Goal: Task Accomplishment & Management: Manage account settings

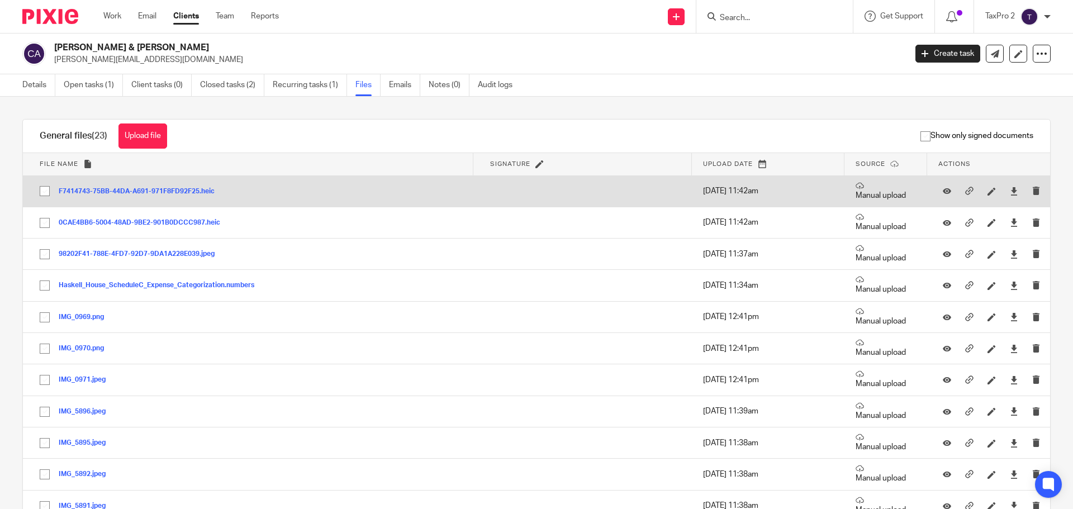
click at [121, 191] on button "F7414743-75BB-44DA-A691-971F8FD92F25.heic" at bounding box center [141, 192] width 164 height 8
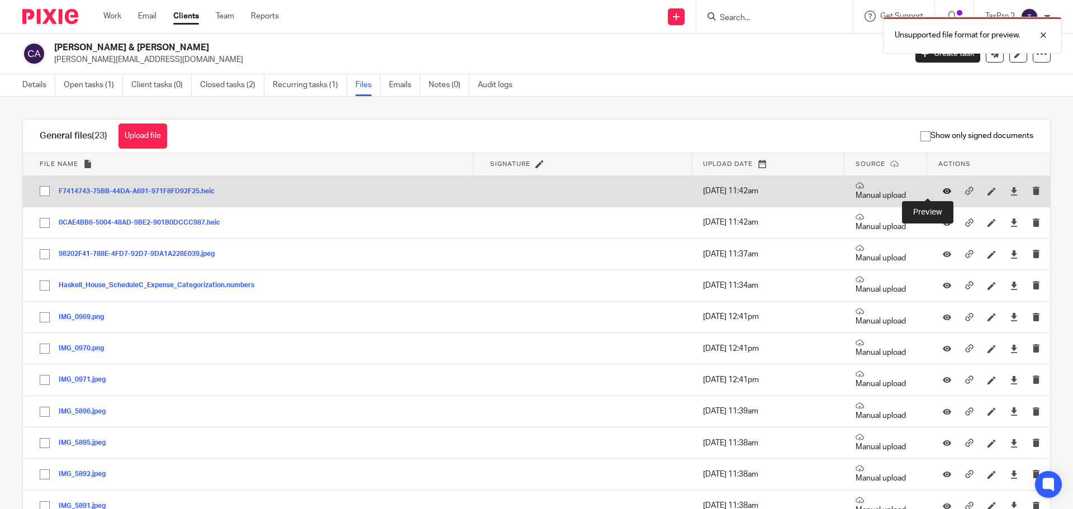
click at [943, 189] on icon at bounding box center [947, 191] width 8 height 8
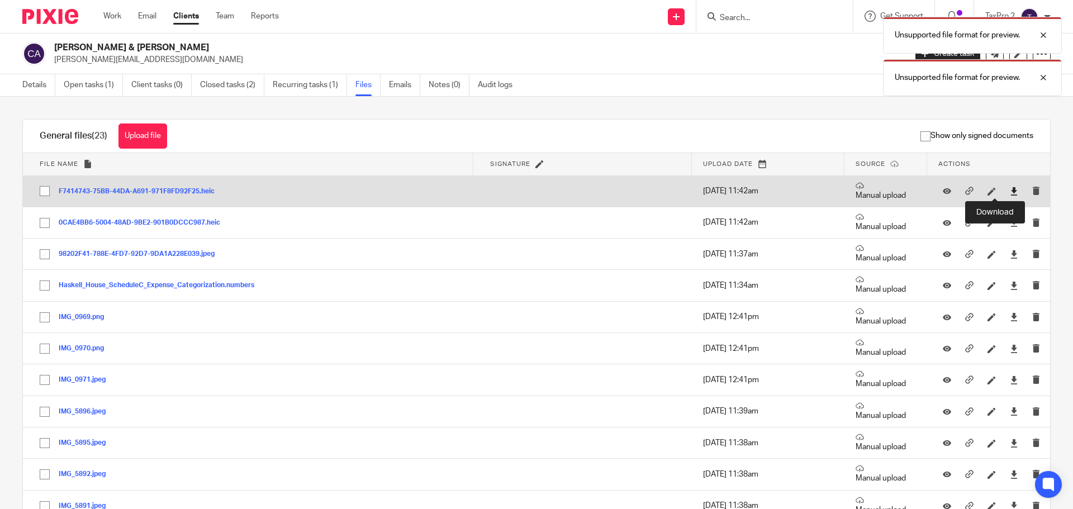
click at [1010, 191] on icon at bounding box center [1014, 191] width 8 height 8
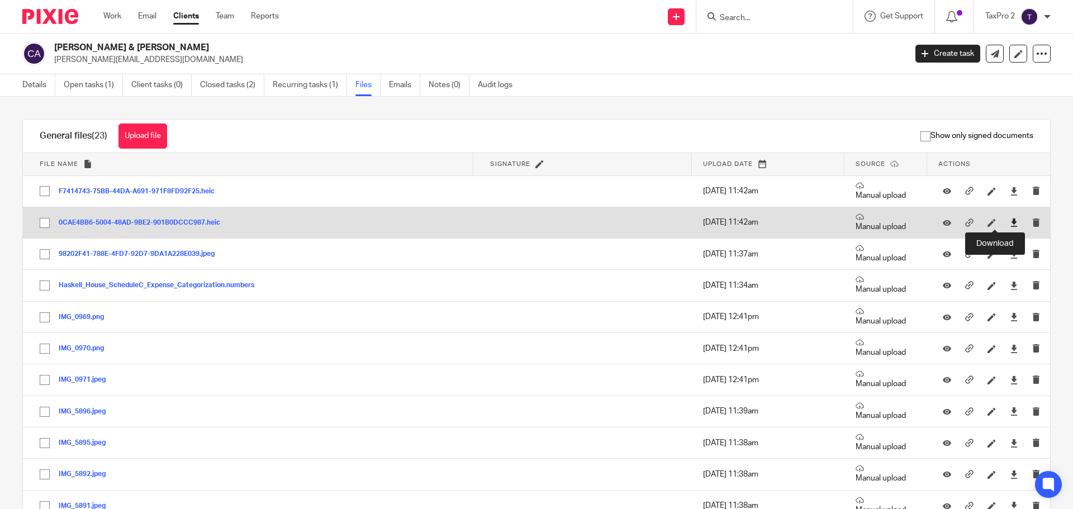
click at [1010, 221] on icon at bounding box center [1014, 222] width 8 height 8
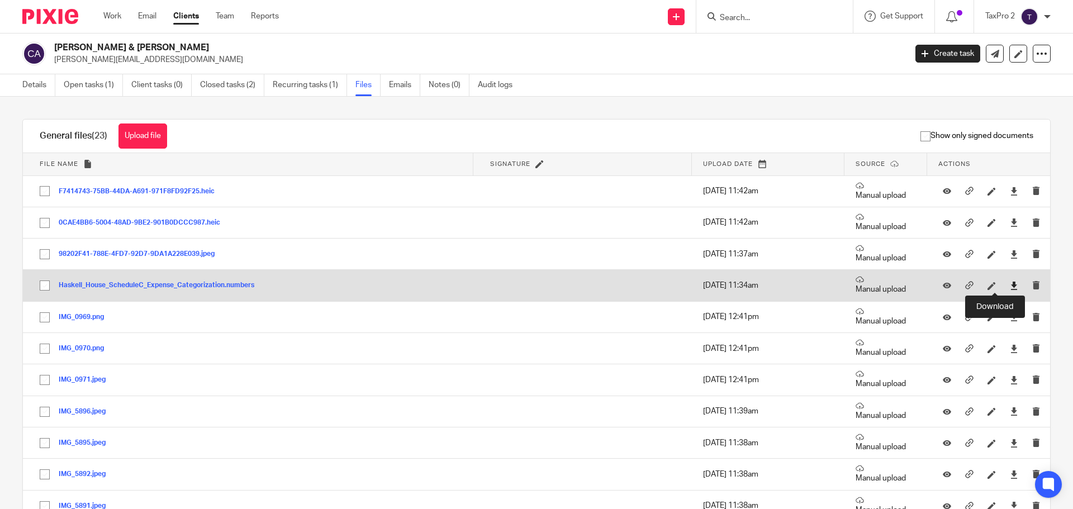
click at [1010, 286] on icon at bounding box center [1014, 286] width 8 height 8
click at [156, 283] on button "Haskell_House_ScheduleC_Expense_Categorization.numbers" at bounding box center [161, 286] width 204 height 8
click at [1010, 284] on icon at bounding box center [1014, 286] width 8 height 8
click at [202, 286] on button "Haskell_House_ScheduleC_Expense_Categorization.numbers" at bounding box center [161, 286] width 204 height 8
drag, startPoint x: 160, startPoint y: 284, endPoint x: 425, endPoint y: 293, distance: 265.0
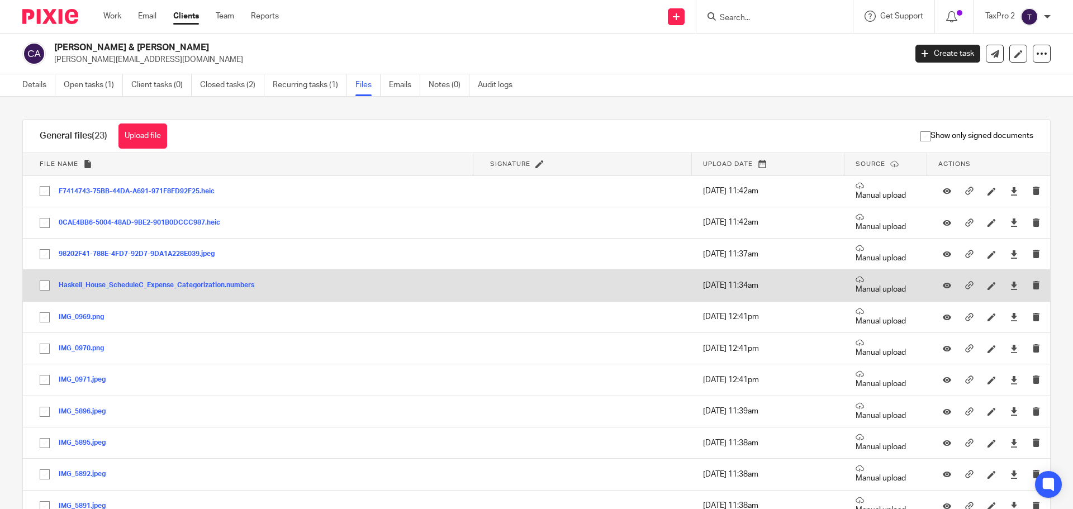
click at [425, 293] on td "Haskell_House_ScheduleC_Expense_Categorization.numbers Haskell_House_ScheduleC_…" at bounding box center [248, 285] width 450 height 31
click at [943, 287] on icon at bounding box center [947, 286] width 8 height 8
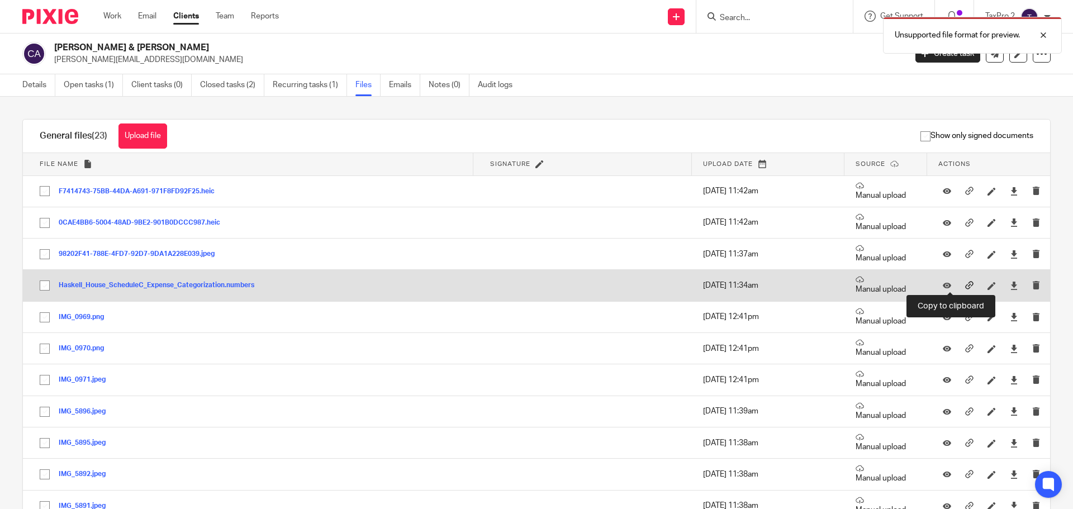
click at [965, 288] on icon at bounding box center [969, 285] width 8 height 8
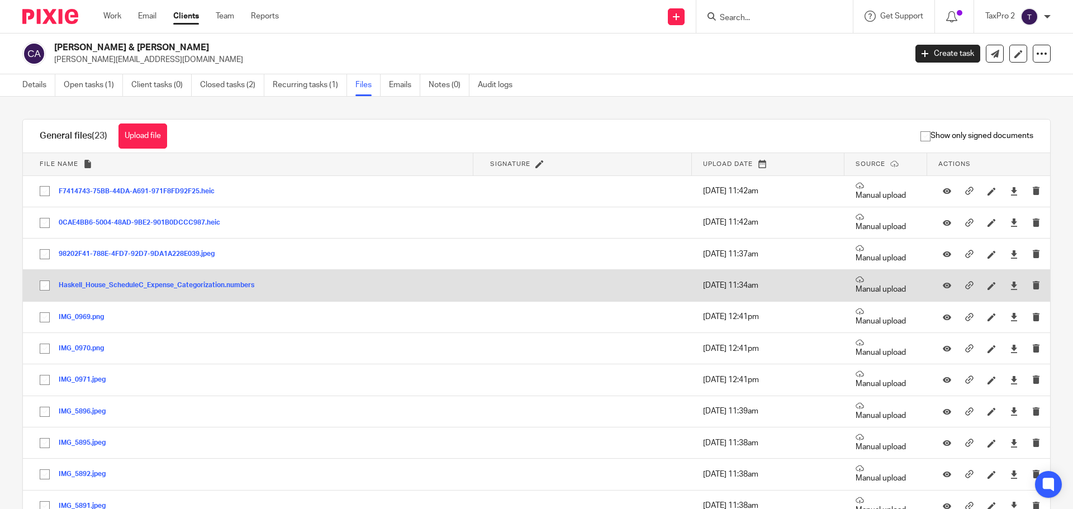
drag, startPoint x: 130, startPoint y: 284, endPoint x: 522, endPoint y: 291, distance: 392.9
click at [522, 291] on td at bounding box center [582, 285] width 218 height 31
click at [965, 286] on icon at bounding box center [969, 285] width 8 height 8
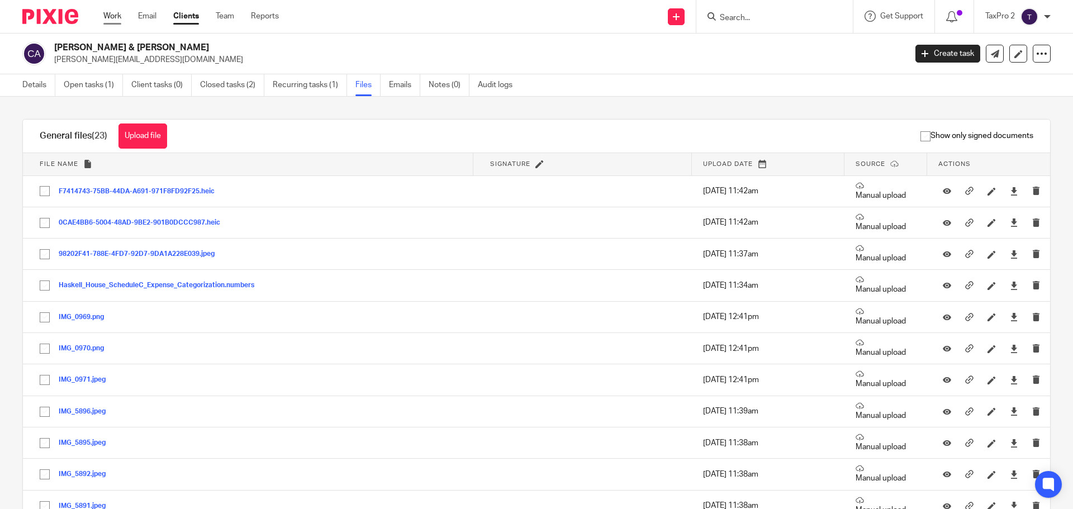
click at [113, 17] on link "Work" at bounding box center [112, 16] width 18 height 11
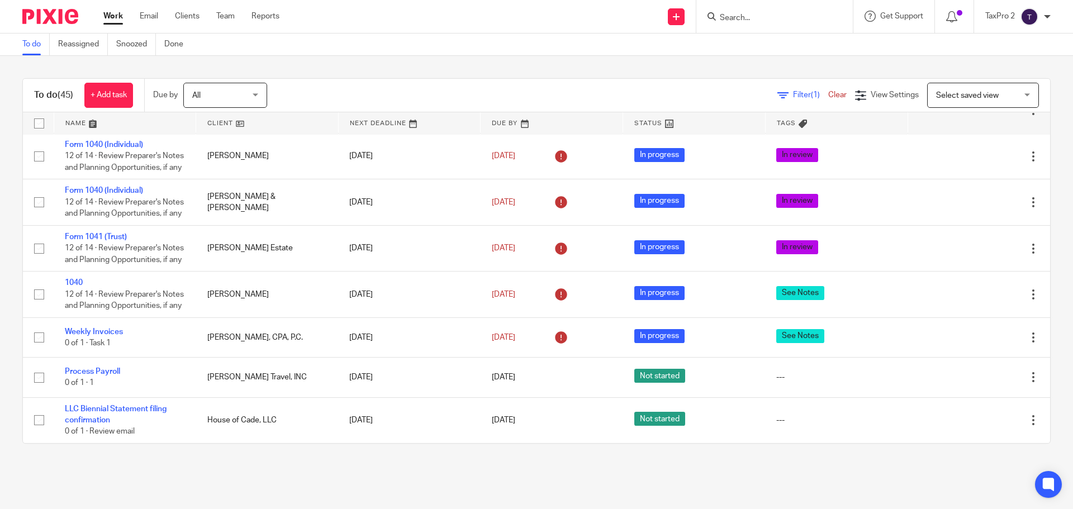
scroll to position [2074, 0]
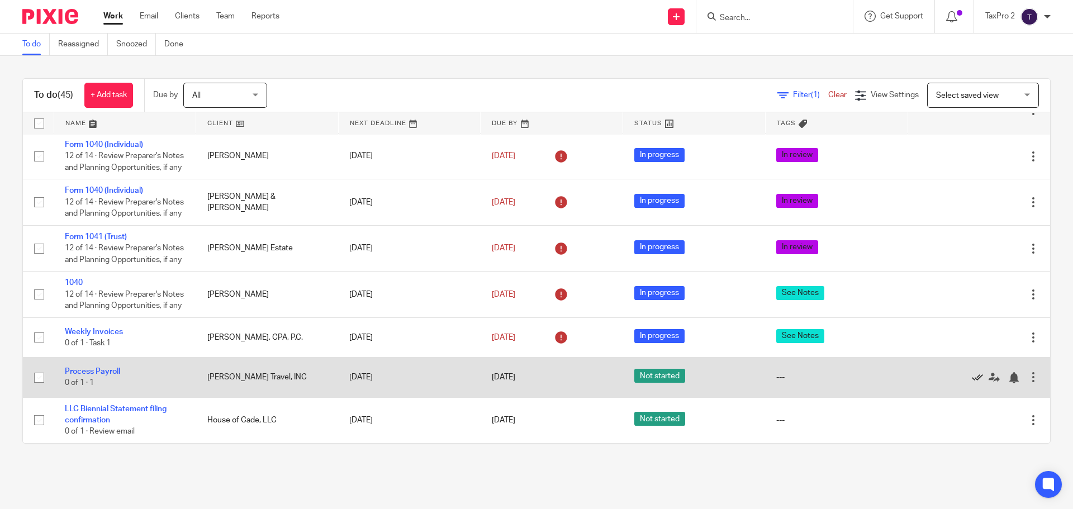
click at [972, 378] on icon at bounding box center [977, 377] width 11 height 11
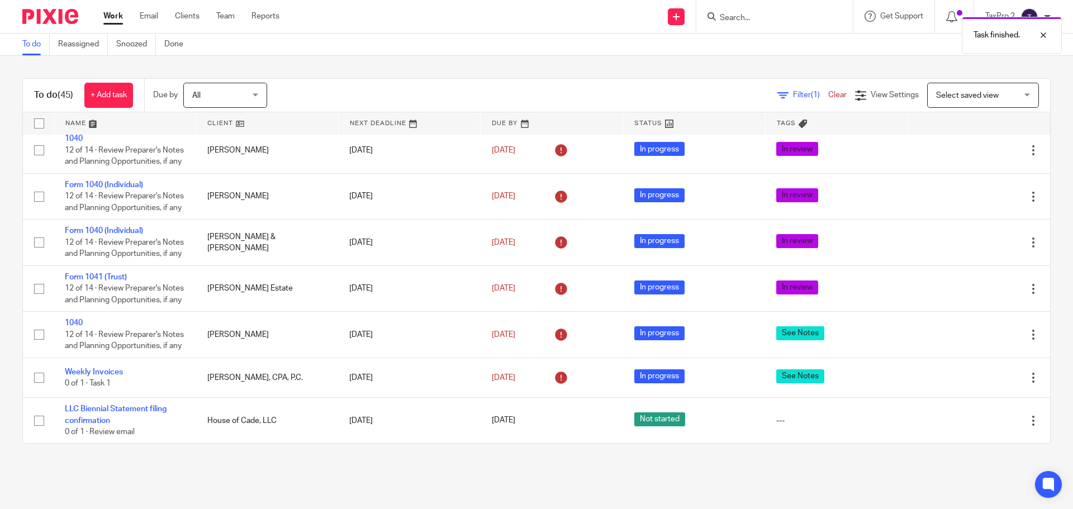
scroll to position [2035, 0]
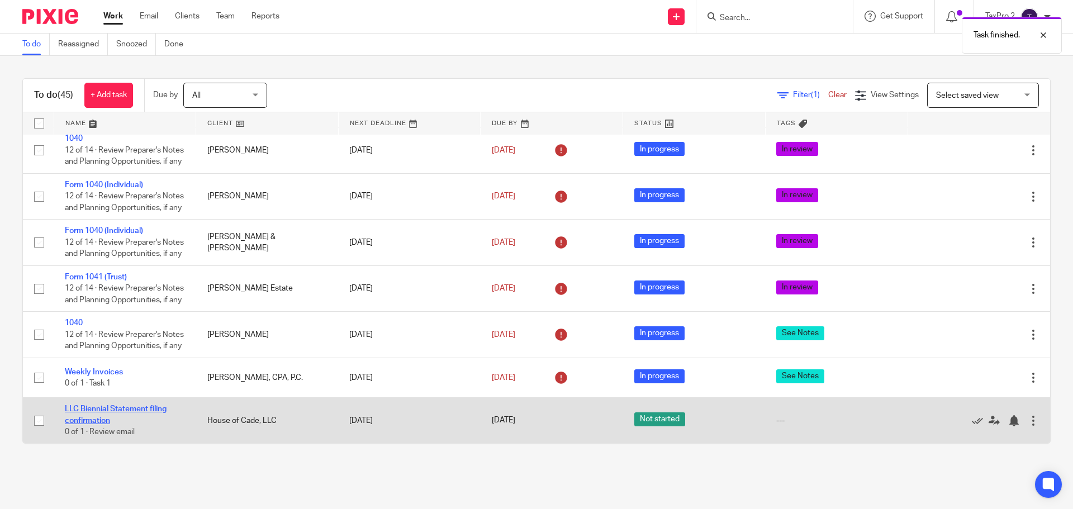
click at [94, 412] on link "LLC Biennial Statement filing confirmation" at bounding box center [116, 414] width 102 height 19
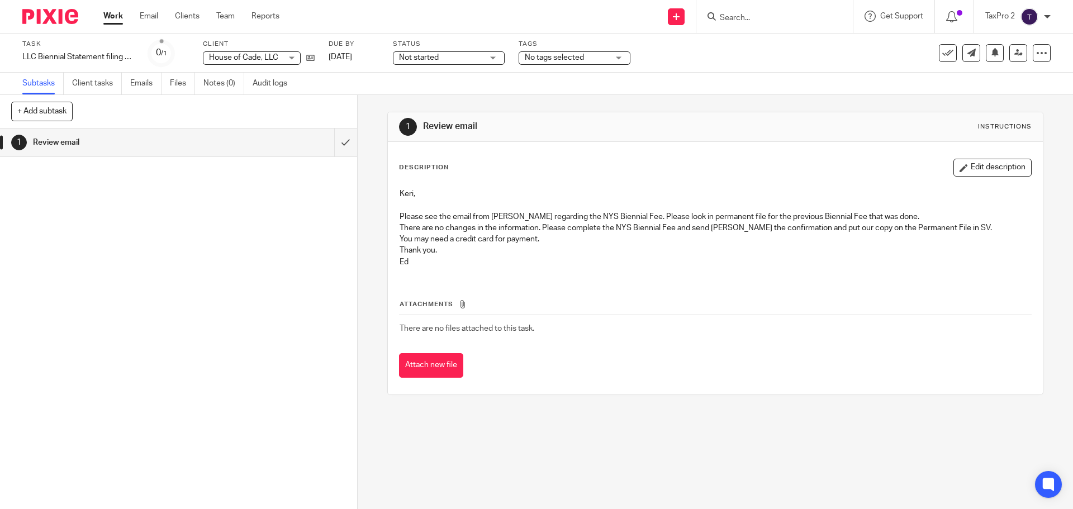
click at [111, 15] on link "Work" at bounding box center [113, 16] width 20 height 11
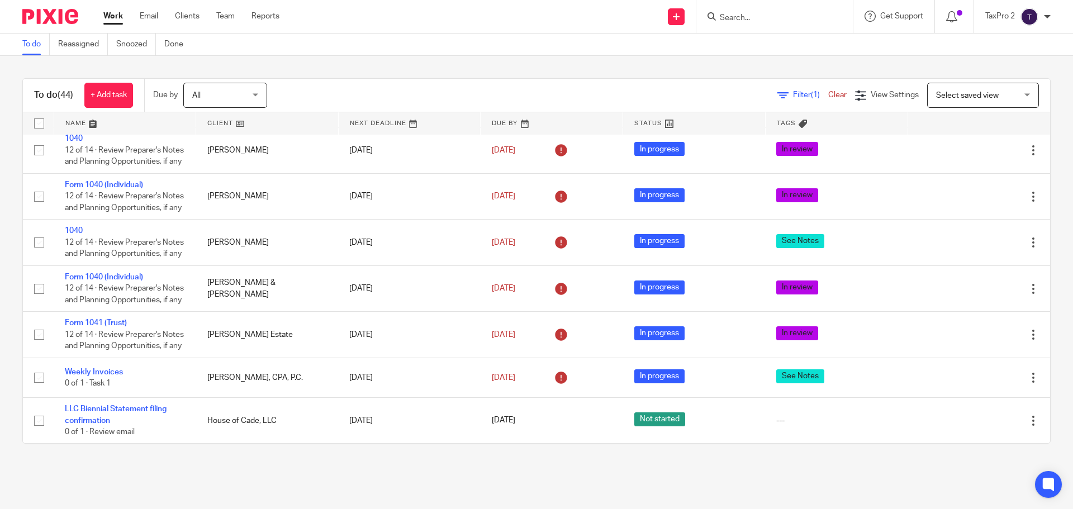
scroll to position [2035, 0]
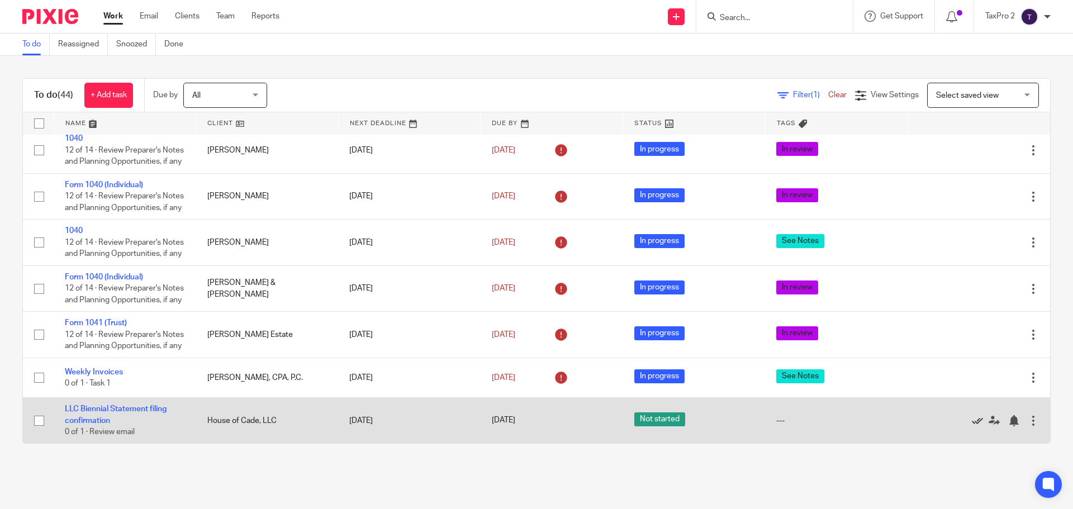
click at [972, 420] on icon at bounding box center [977, 420] width 11 height 11
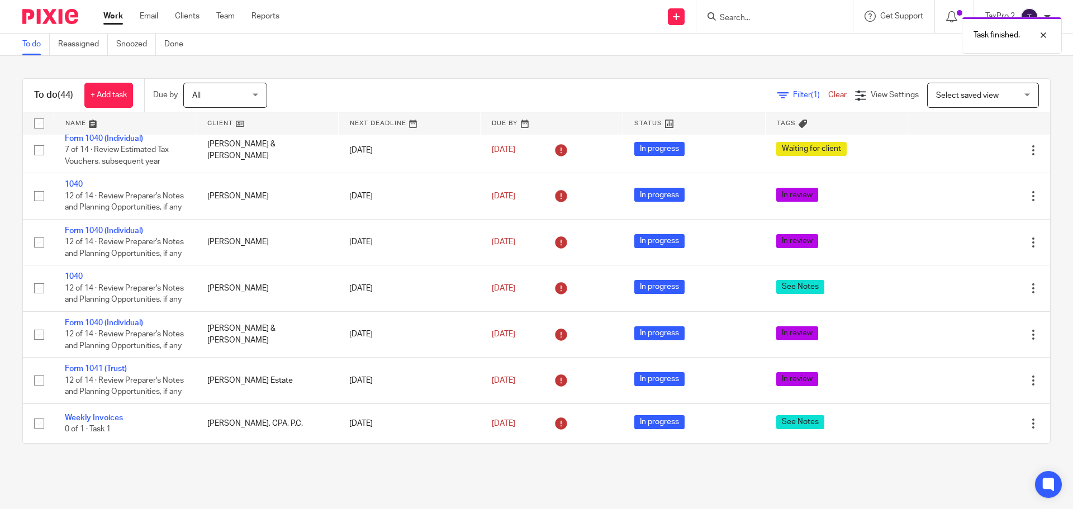
scroll to position [1989, 0]
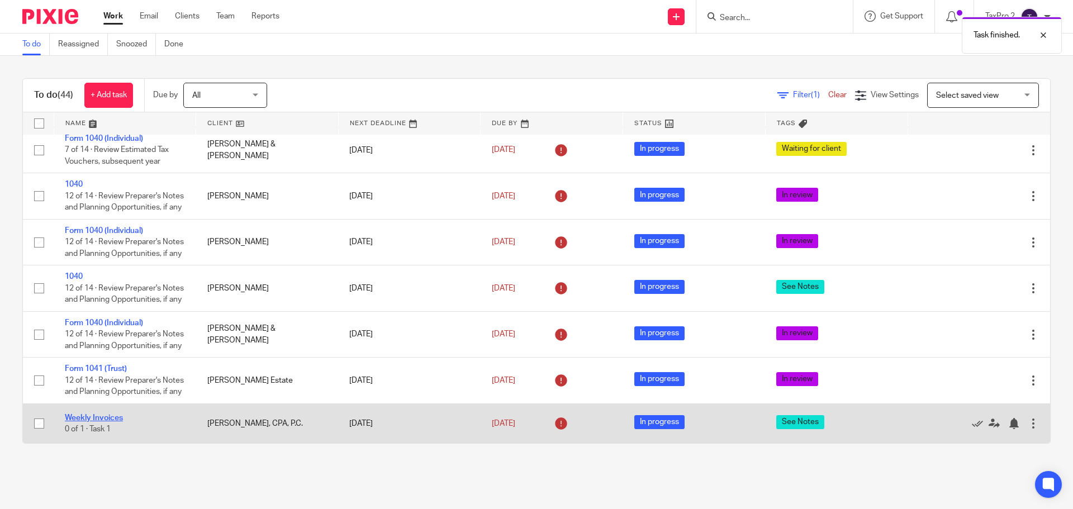
click at [92, 416] on link "Weekly Invoices" at bounding box center [94, 418] width 58 height 8
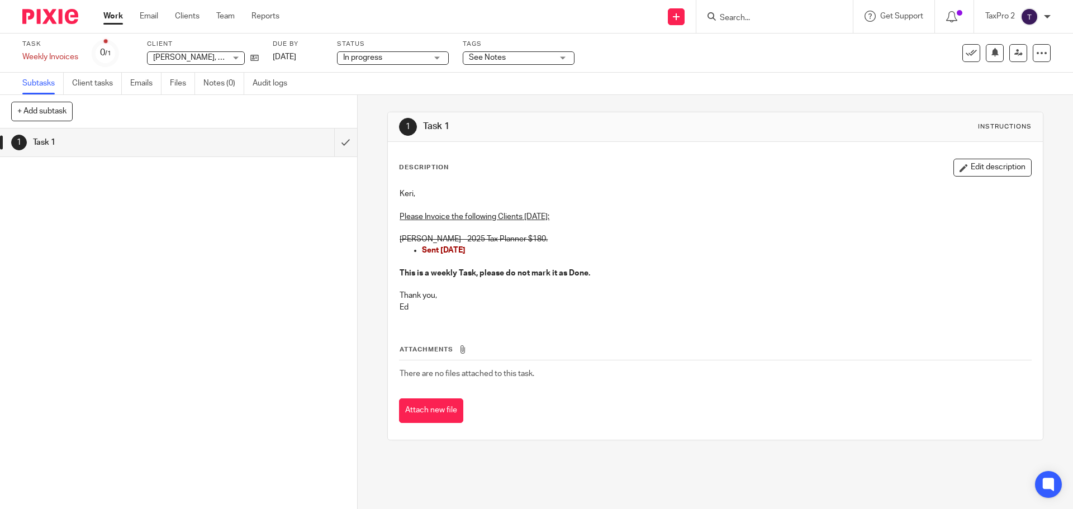
click at [113, 17] on link "Work" at bounding box center [113, 16] width 20 height 11
